Goal: Task Accomplishment & Management: Manage account settings

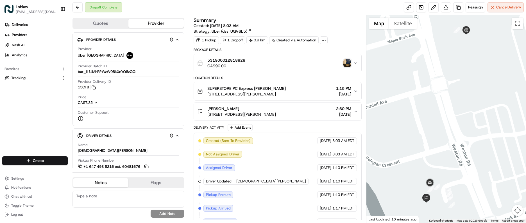
click at [314, 5] on div "Dropoff Complete Reassign Cancel Delivery" at bounding box center [298, 7] width 456 height 15
click at [350, 62] on img "button" at bounding box center [348, 63] width 8 height 8
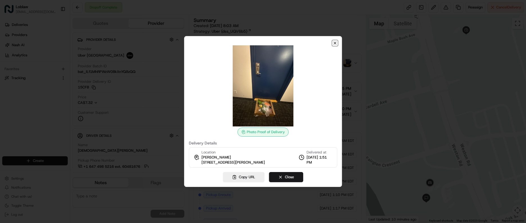
click at [335, 42] on icon "button" at bounding box center [335, 43] width 2 height 2
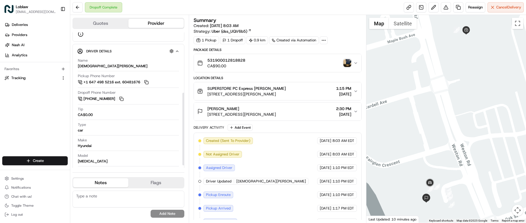
scroll to position [112, 0]
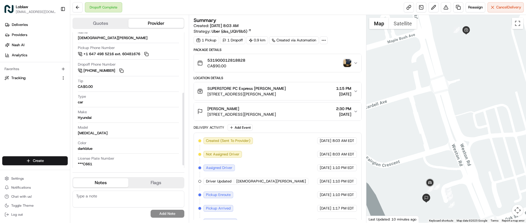
click at [111, 82] on div "Tip CA$0.00" at bounding box center [128, 83] width 101 height 11
click at [354, 91] on icon "button" at bounding box center [356, 91] width 4 height 4
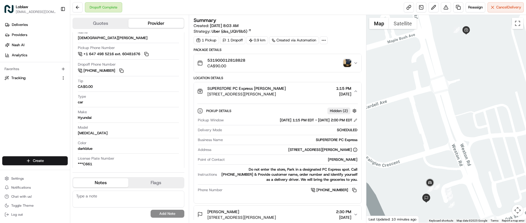
click at [355, 91] on icon "button" at bounding box center [356, 91] width 4 height 4
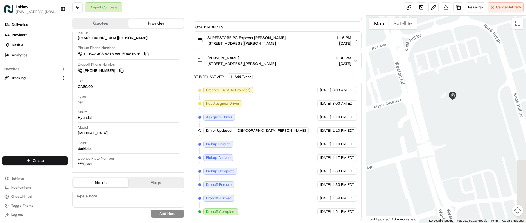
drag, startPoint x: 474, startPoint y: 86, endPoint x: 460, endPoint y: 155, distance: 71.0
click at [460, 155] on div at bounding box center [447, 118] width 160 height 207
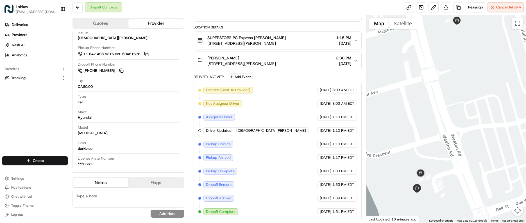
drag, startPoint x: 455, startPoint y: 154, endPoint x: 459, endPoint y: 74, distance: 80.2
click at [459, 74] on div at bounding box center [447, 118] width 160 height 207
